Goal: Navigation & Orientation: Find specific page/section

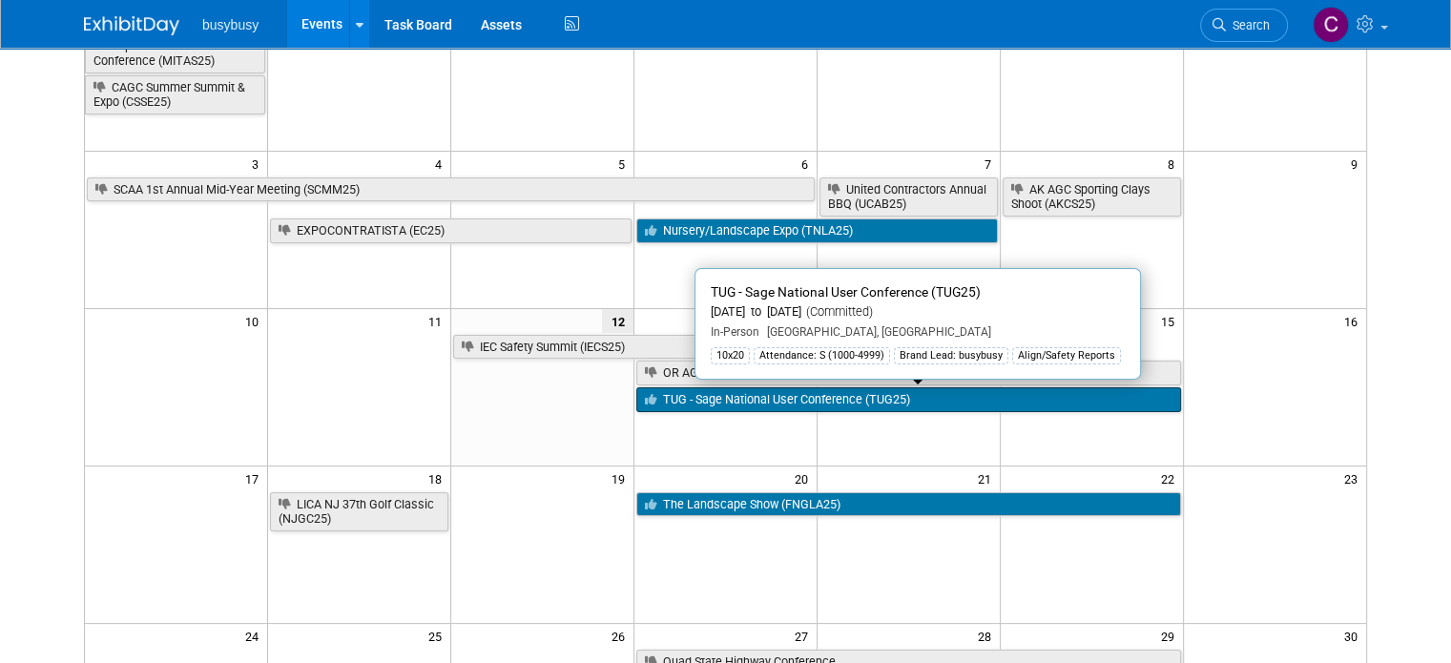
scroll to position [187, 0]
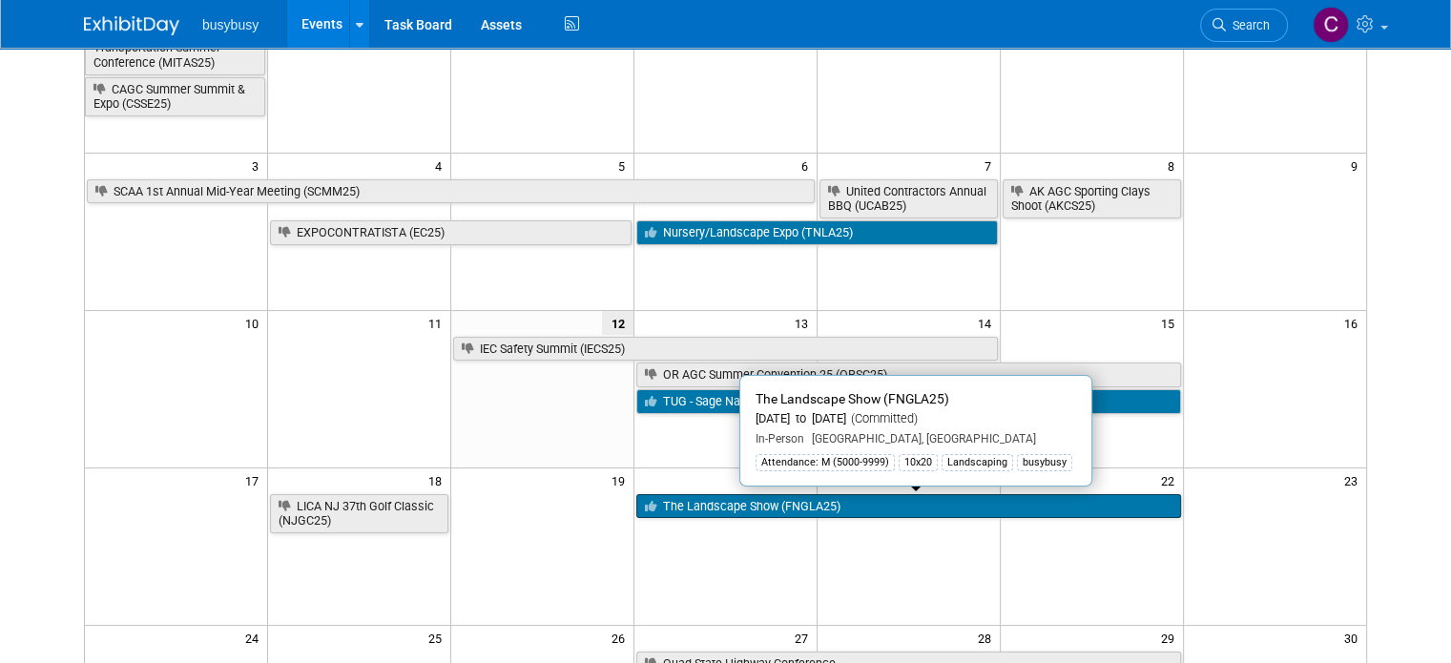
click at [732, 500] on link "The Landscape Show (FNGLA25)" at bounding box center [908, 506] width 545 height 25
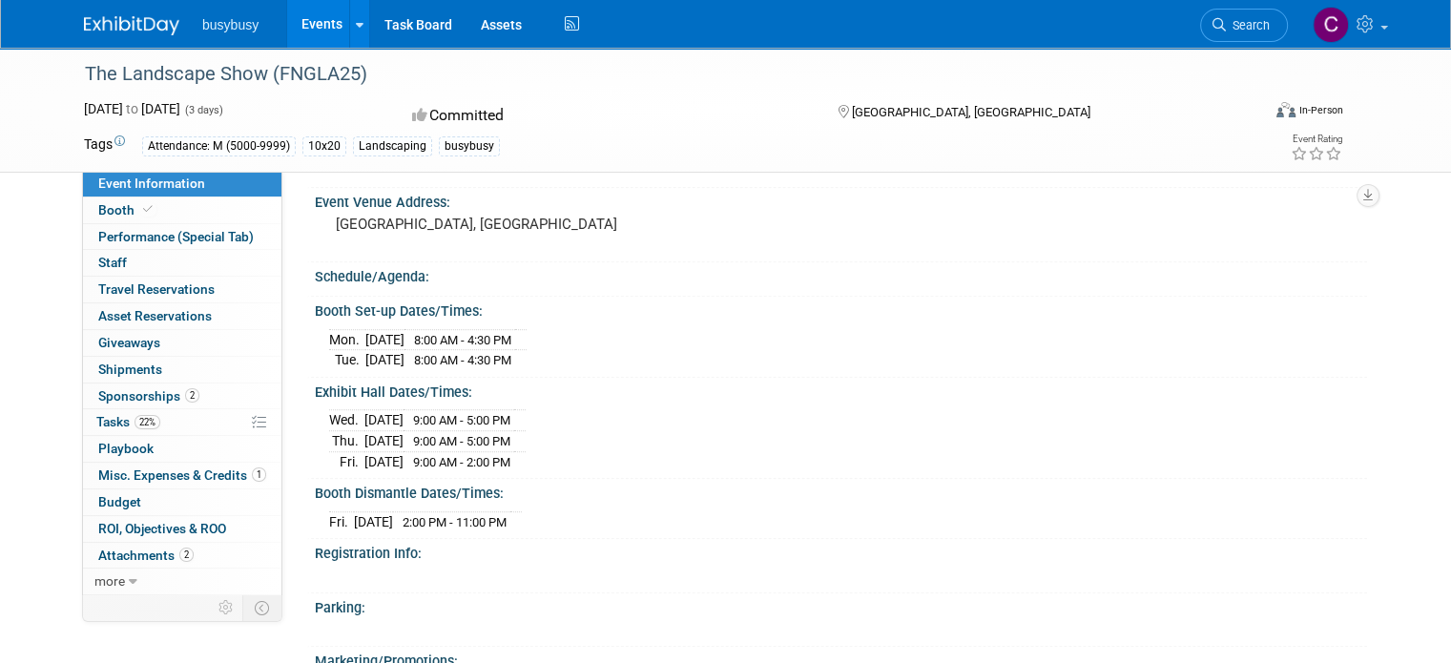
scroll to position [1137, 0]
click at [191, 214] on link "Booth" at bounding box center [182, 211] width 198 height 26
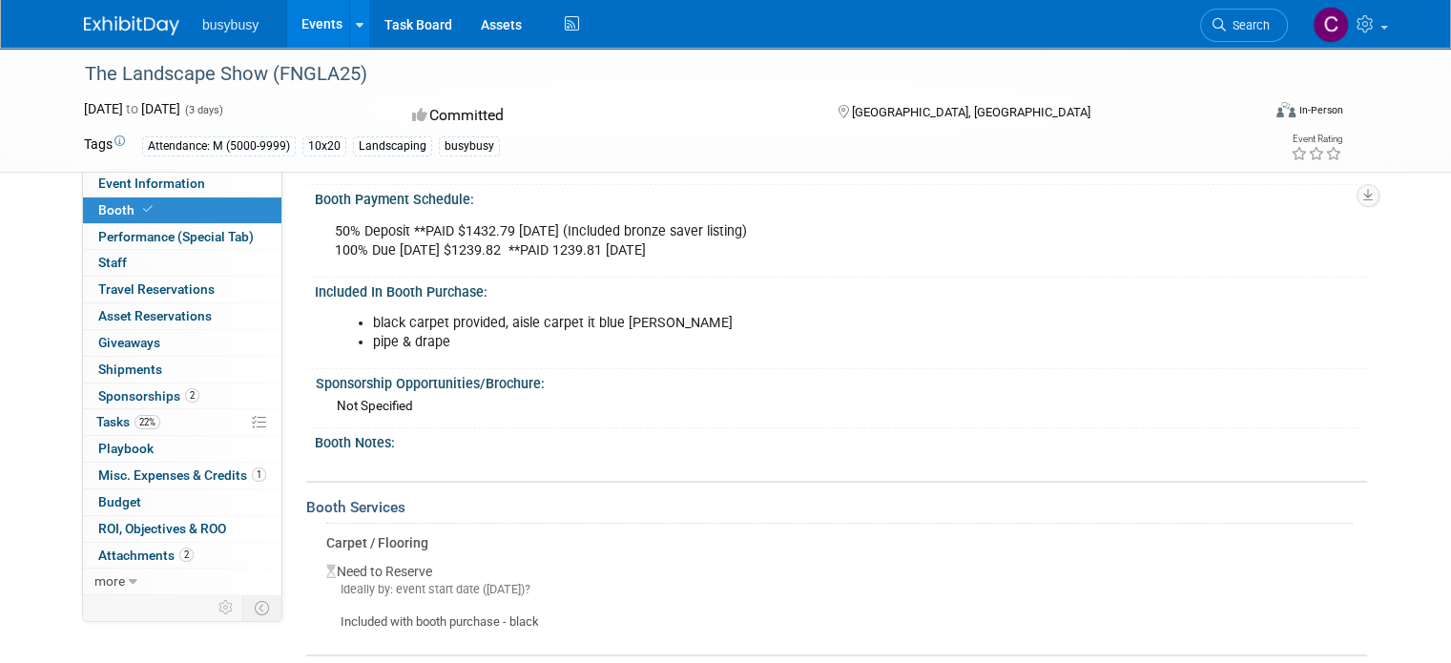
scroll to position [441, 0]
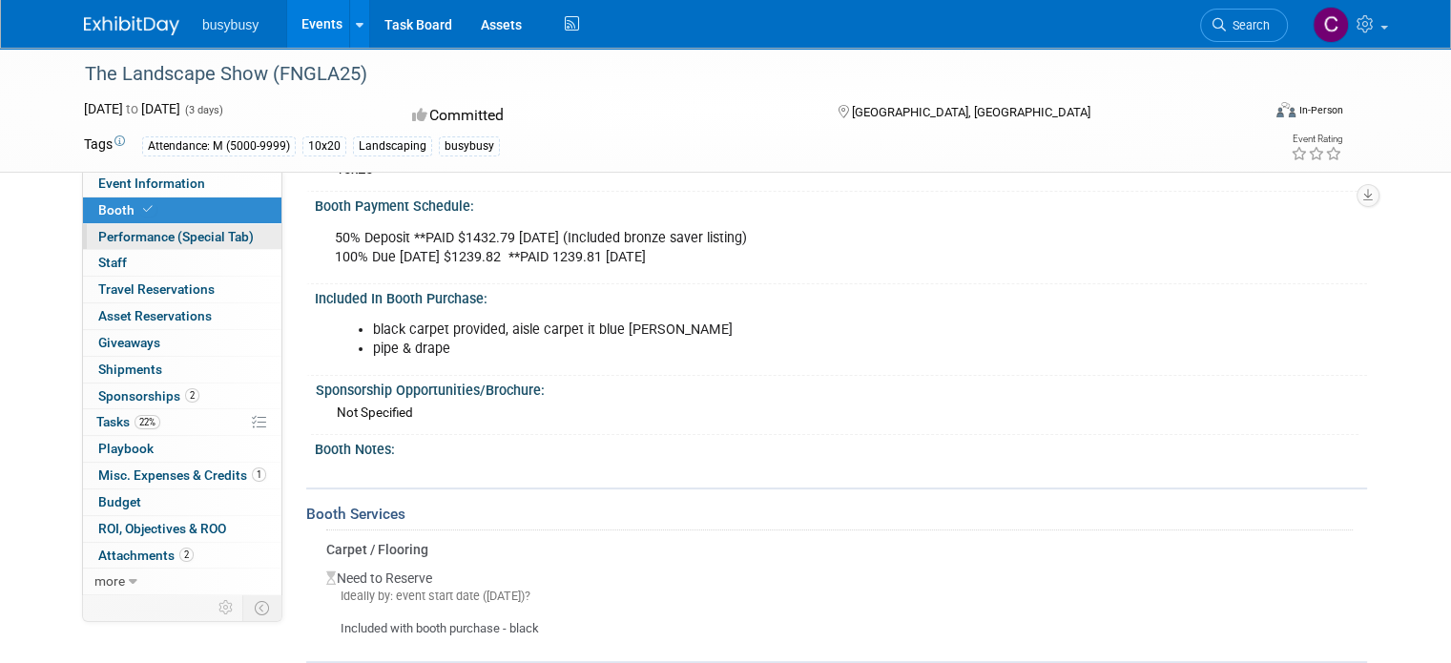
click at [145, 239] on span "Performance (Special Tab)" at bounding box center [176, 236] width 156 height 15
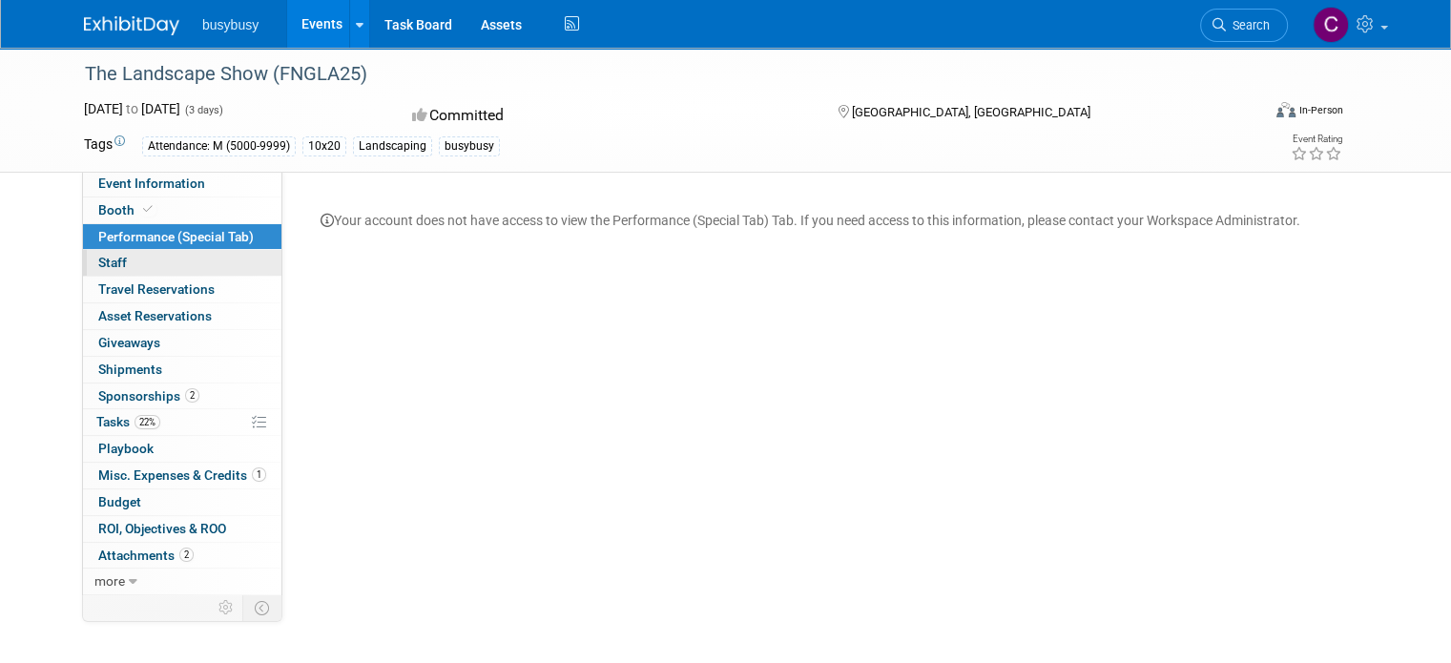
click at [133, 257] on link "0 Staff 0" at bounding box center [182, 263] width 198 height 26
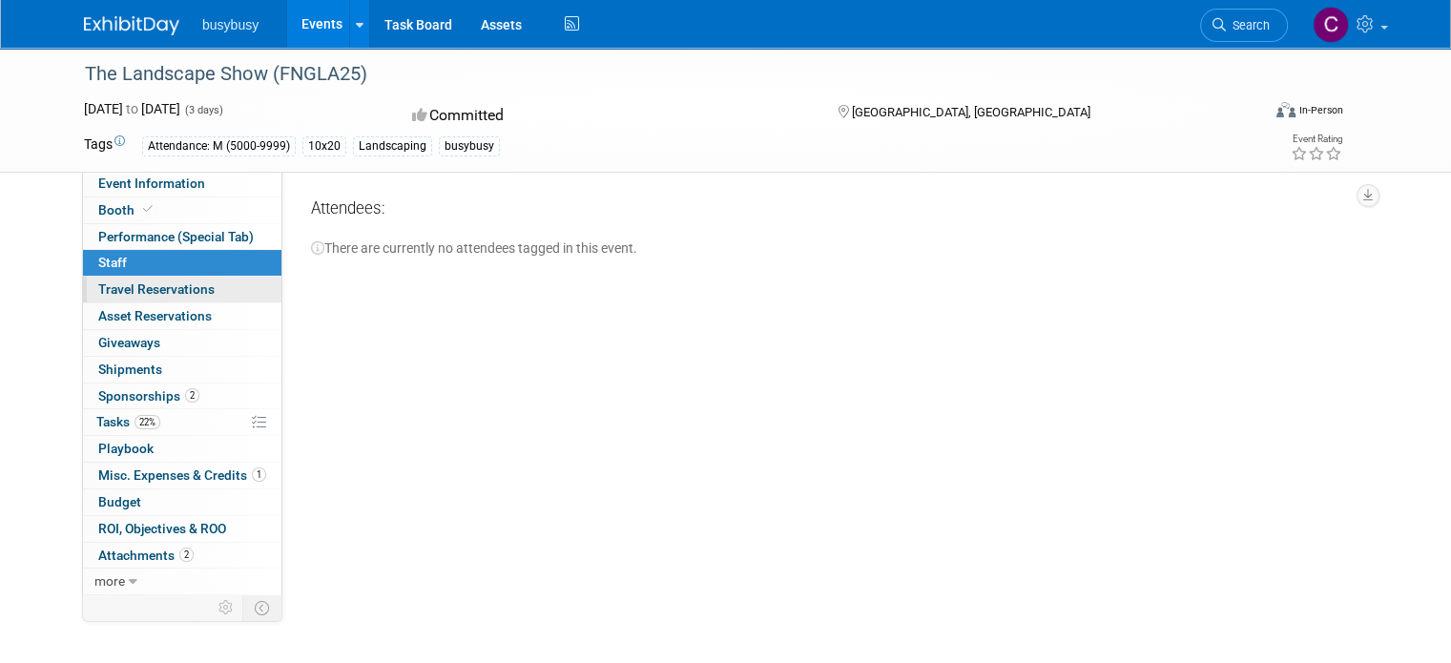
click at [223, 294] on link "0 Travel Reservations 0" at bounding box center [182, 290] width 198 height 26
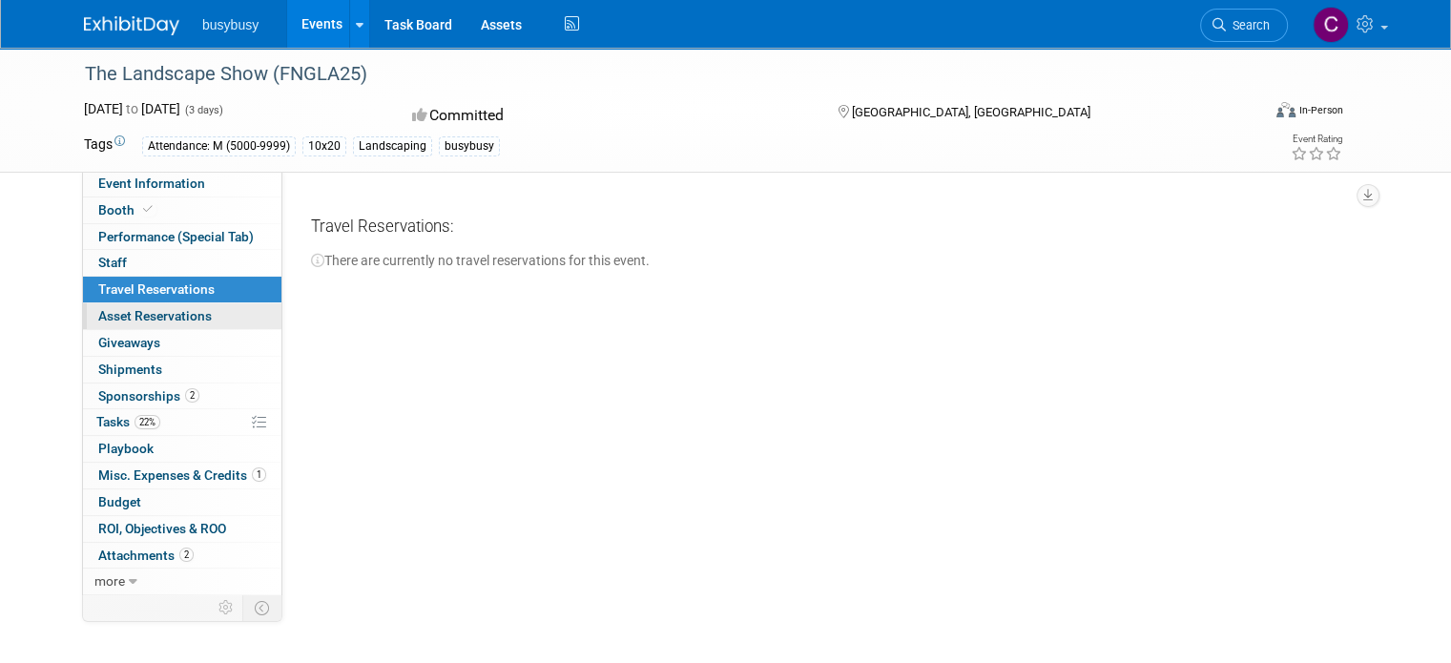
click at [200, 313] on link "0 Asset Reservations 0" at bounding box center [182, 316] width 198 height 26
